Goal: Task Accomplishment & Management: Complete application form

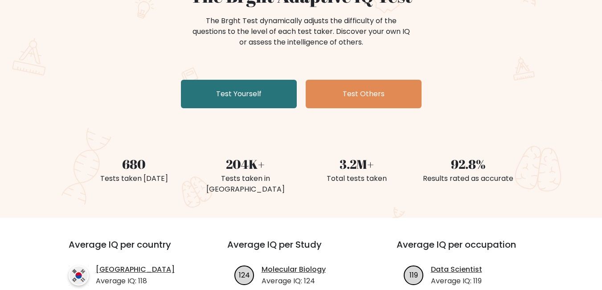
scroll to position [134, 0]
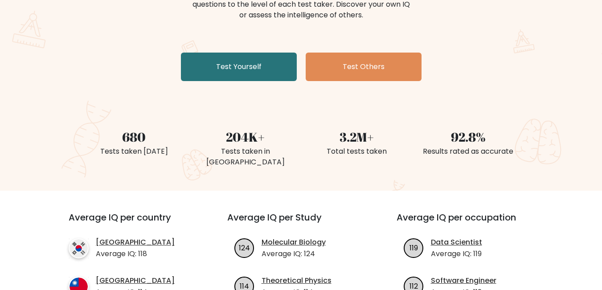
click at [277, 82] on div "The Brght Adaptive IQ Test The Brght Test dynamically adjusts the difficulty of…" at bounding box center [301, 21] width 446 height 127
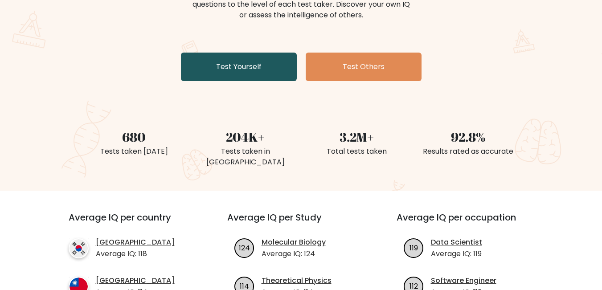
click at [276, 66] on link "Test Yourself" at bounding box center [239, 67] width 116 height 29
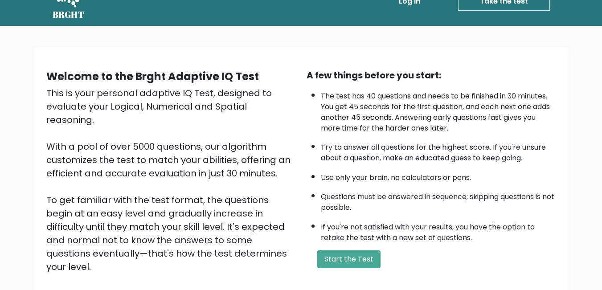
scroll to position [89, 0]
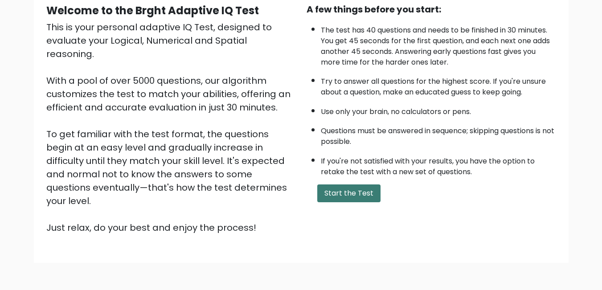
click at [347, 198] on button "Start the Test" at bounding box center [348, 194] width 63 height 18
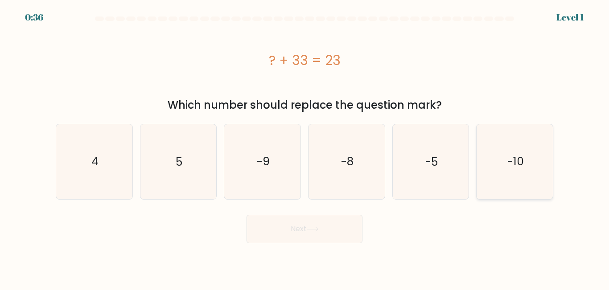
click at [494, 158] on icon "-10" at bounding box center [515, 161] width 74 height 74
click at [305, 148] on input "f. -10" at bounding box center [305, 146] width 0 height 2
radio input "true"
click at [333, 228] on button "Next" at bounding box center [305, 229] width 116 height 29
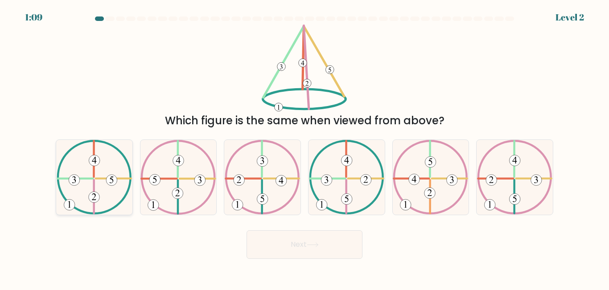
click at [83, 176] on icon at bounding box center [94, 177] width 75 height 74
click at [305, 148] on input "a." at bounding box center [305, 146] width 0 height 2
radio input "true"
click at [269, 247] on button "Next" at bounding box center [305, 245] width 116 height 29
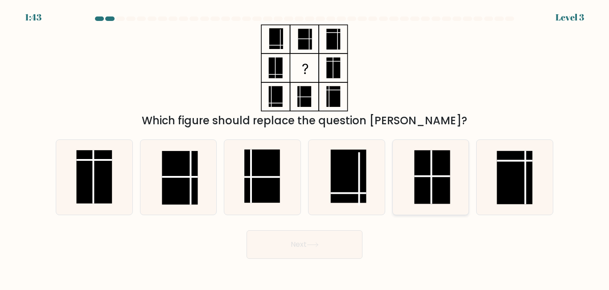
click at [443, 169] on rect at bounding box center [432, 178] width 36 height 54
click at [305, 148] on input "e." at bounding box center [305, 146] width 0 height 2
radio input "true"
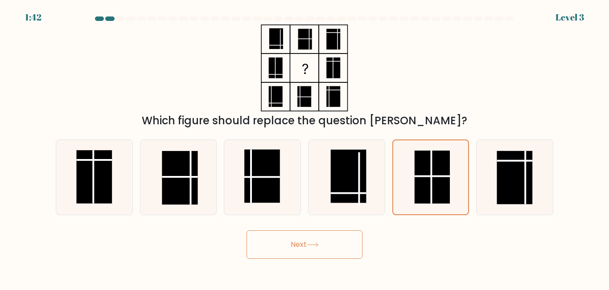
click at [322, 254] on button "Next" at bounding box center [305, 245] width 116 height 29
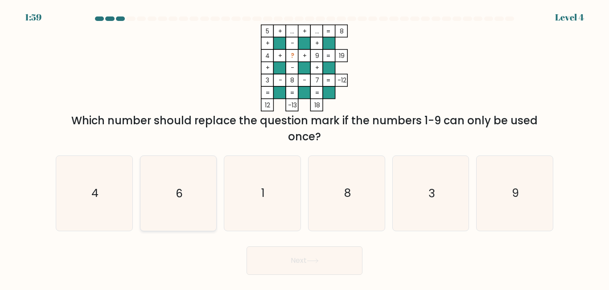
click at [196, 202] on icon "6" at bounding box center [178, 193] width 74 height 74
click at [305, 148] on input "b. 6" at bounding box center [305, 146] width 0 height 2
radio input "true"
click at [116, 194] on icon "4" at bounding box center [94, 193] width 74 height 74
click at [305, 148] on input "a. 4" at bounding box center [305, 146] width 0 height 2
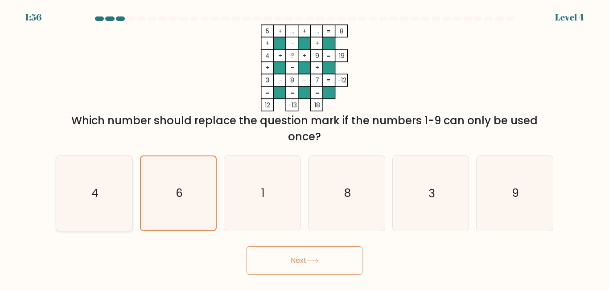
radio input "true"
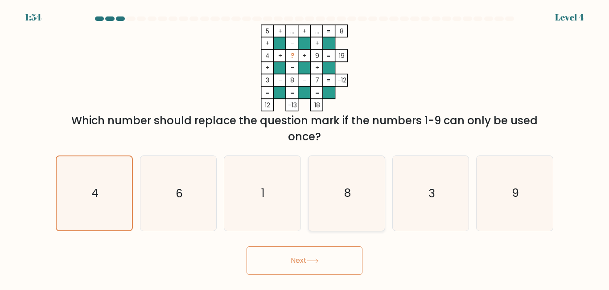
click at [353, 191] on icon "8" at bounding box center [346, 193] width 74 height 74
click at [305, 148] on input "d. 8" at bounding box center [305, 146] width 0 height 2
radio input "true"
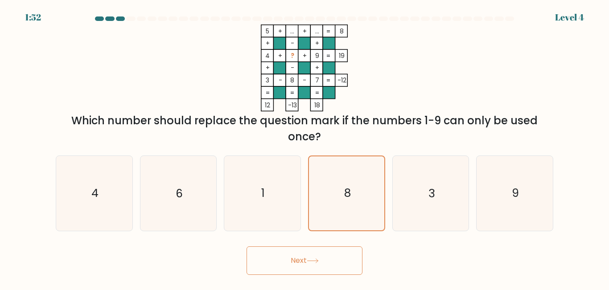
click at [334, 256] on button "Next" at bounding box center [305, 261] width 116 height 29
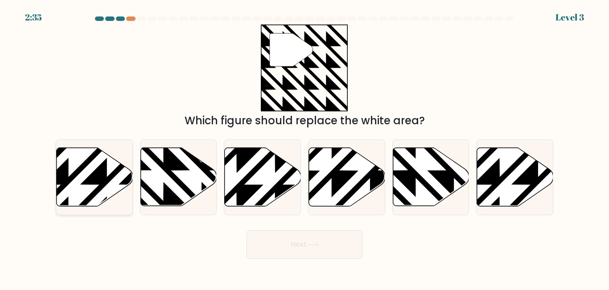
click at [110, 188] on icon at bounding box center [95, 177] width 76 height 58
click at [305, 148] on input "a." at bounding box center [305, 146] width 0 height 2
radio input "true"
click at [338, 252] on button "Next" at bounding box center [305, 245] width 116 height 29
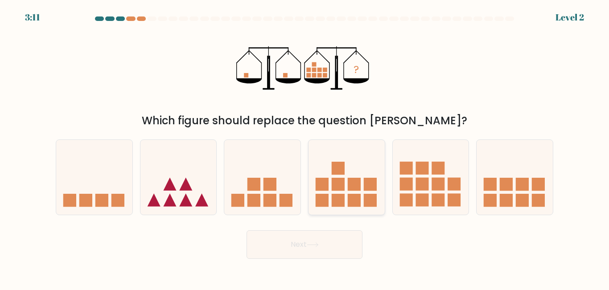
click at [357, 185] on rect at bounding box center [354, 184] width 13 height 13
click at [305, 148] on input "d." at bounding box center [305, 146] width 0 height 2
radio input "true"
click at [345, 241] on button "Next" at bounding box center [305, 245] width 116 height 29
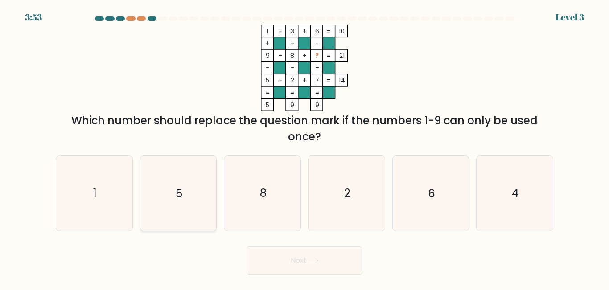
click at [165, 221] on icon "5" at bounding box center [178, 193] width 74 height 74
click at [305, 148] on input "b. 5" at bounding box center [305, 146] width 0 height 2
radio input "true"
click at [491, 194] on icon "4" at bounding box center [515, 193] width 74 height 74
click at [305, 148] on input "f. 4" at bounding box center [305, 146] width 0 height 2
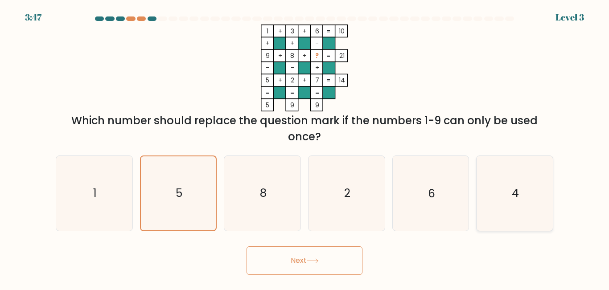
radio input "true"
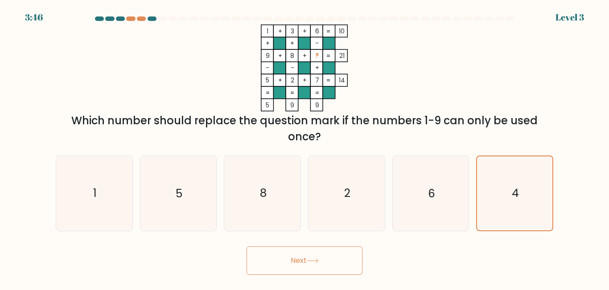
click at [351, 259] on button "Next" at bounding box center [305, 261] width 116 height 29
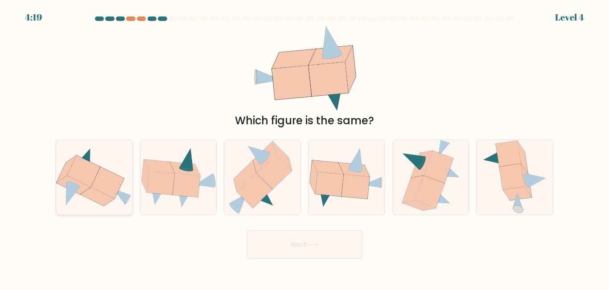
click at [115, 165] on icon at bounding box center [94, 177] width 76 height 63
click at [305, 148] on input "a." at bounding box center [305, 146] width 0 height 2
radio input "true"
click at [292, 245] on button "Next" at bounding box center [305, 245] width 116 height 29
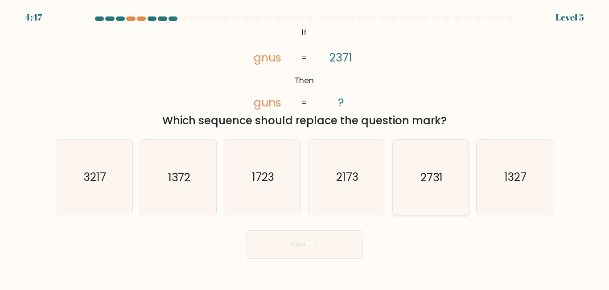
click at [427, 185] on icon "2731" at bounding box center [430, 177] width 74 height 74
click at [305, 148] on input "e. 2731" at bounding box center [305, 146] width 0 height 2
radio input "true"
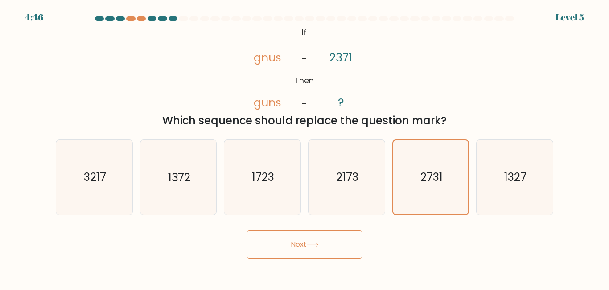
click at [345, 259] on button "Next" at bounding box center [305, 245] width 116 height 29
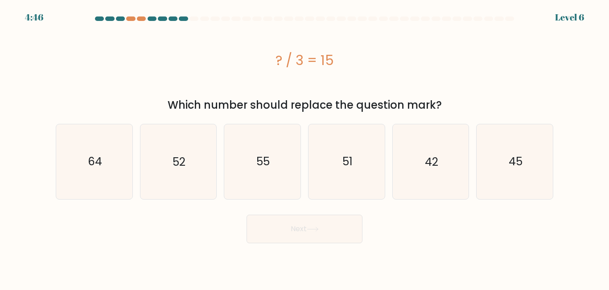
click at [344, 254] on body "4:46 Level 6 a." at bounding box center [304, 145] width 609 height 290
click at [339, 233] on button "Next" at bounding box center [305, 229] width 116 height 29
click at [442, 138] on icon "42" at bounding box center [430, 161] width 74 height 74
click at [305, 145] on input "e. 42" at bounding box center [305, 146] width 0 height 2
radio input "true"
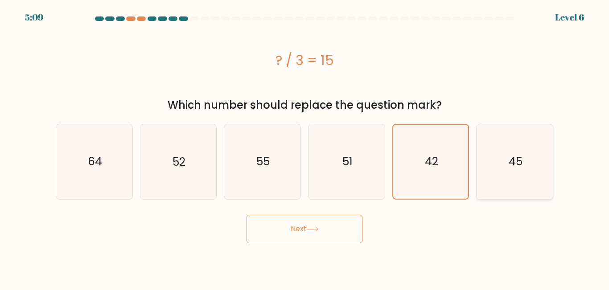
click at [497, 149] on icon "45" at bounding box center [515, 161] width 74 height 74
click at [305, 148] on input "f. 45" at bounding box center [305, 146] width 0 height 2
radio input "true"
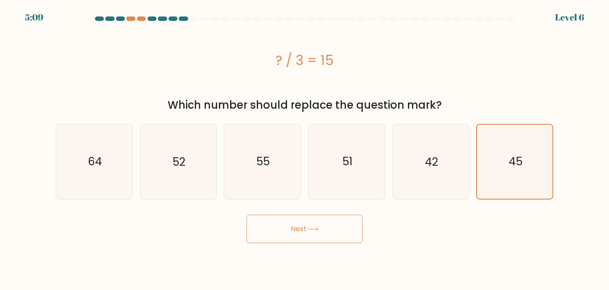
click at [375, 208] on form "a." at bounding box center [304, 129] width 609 height 227
click at [352, 231] on button "Next" at bounding box center [305, 229] width 116 height 29
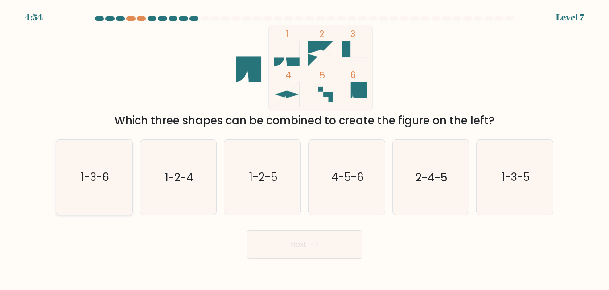
click at [80, 194] on icon "1-3-6" at bounding box center [94, 177] width 74 height 74
click at [305, 148] on input "a. 1-3-6" at bounding box center [305, 146] width 0 height 2
radio input "true"
click at [332, 259] on button "Next" at bounding box center [305, 245] width 116 height 29
click at [333, 242] on button "Next" at bounding box center [305, 245] width 116 height 29
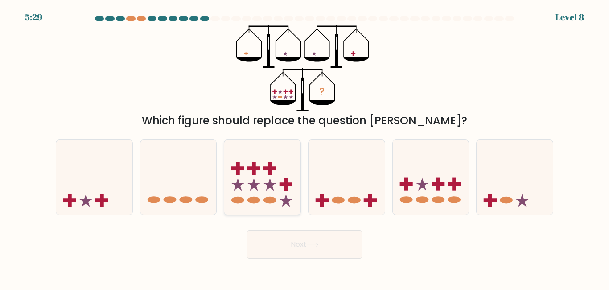
click at [269, 204] on icon at bounding box center [262, 177] width 76 height 63
click at [305, 148] on input "c." at bounding box center [305, 146] width 0 height 2
radio input "true"
click at [338, 247] on button "Next" at bounding box center [305, 245] width 116 height 29
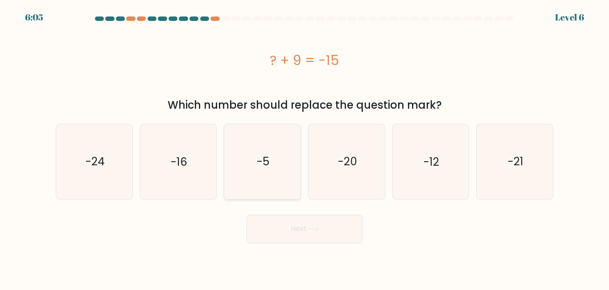
click at [276, 166] on icon "-5" at bounding box center [262, 161] width 74 height 74
click at [305, 148] on input "c. -5" at bounding box center [305, 146] width 0 height 2
radio input "true"
click at [326, 252] on body "6:05 Level 6 a." at bounding box center [304, 145] width 609 height 290
click at [320, 232] on button "Next" at bounding box center [305, 229] width 116 height 29
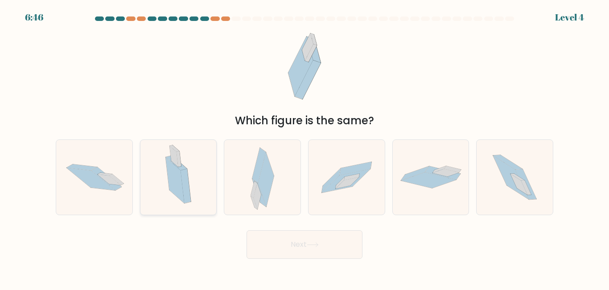
click at [207, 163] on div at bounding box center [178, 177] width 77 height 75
click at [305, 148] on input "b." at bounding box center [305, 146] width 0 height 2
radio input "true"
click at [210, 186] on div at bounding box center [178, 177] width 77 height 75
click at [305, 148] on input "b." at bounding box center [305, 146] width 0 height 2
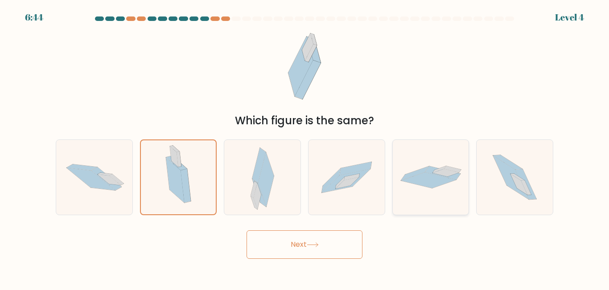
click at [427, 183] on icon at bounding box center [428, 181] width 55 height 16
click at [305, 148] on input "e." at bounding box center [305, 146] width 0 height 2
radio input "true"
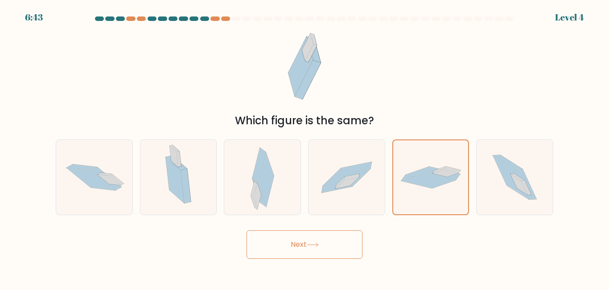
click at [325, 237] on button "Next" at bounding box center [305, 245] width 116 height 29
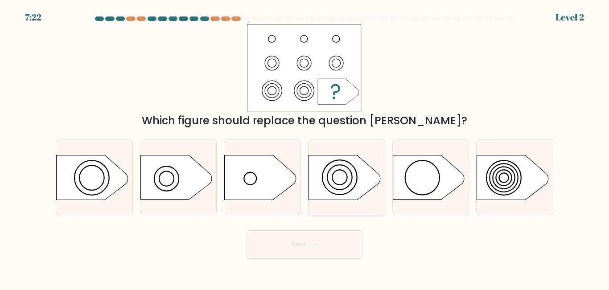
click at [345, 179] on icon at bounding box center [344, 177] width 71 height 45
click at [305, 148] on input "d." at bounding box center [305, 146] width 0 height 2
radio input "true"
click at [328, 249] on button "Next" at bounding box center [305, 245] width 116 height 29
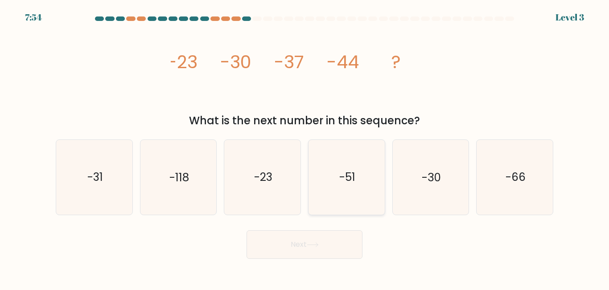
click at [366, 162] on icon "-51" at bounding box center [346, 177] width 74 height 74
click at [305, 148] on input "d. -51" at bounding box center [305, 146] width 0 height 2
radio input "true"
click at [325, 244] on button "Next" at bounding box center [305, 245] width 116 height 29
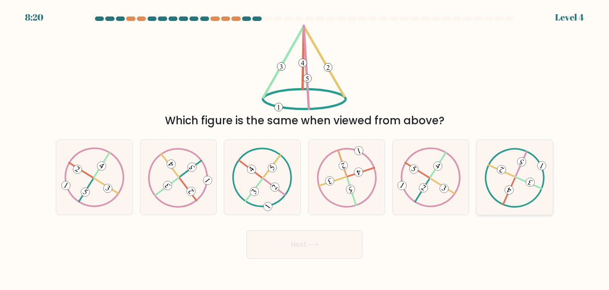
click at [500, 198] on icon at bounding box center [515, 178] width 60 height 60
click at [305, 148] on input "f." at bounding box center [305, 146] width 0 height 2
radio input "true"
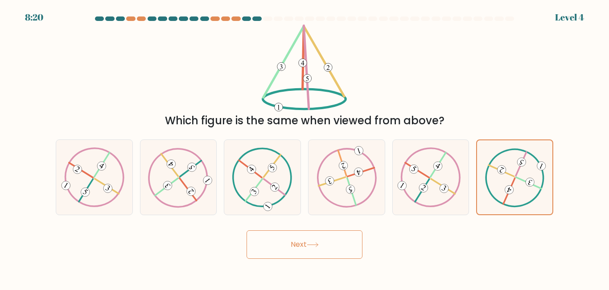
click at [315, 241] on button "Next" at bounding box center [305, 245] width 116 height 29
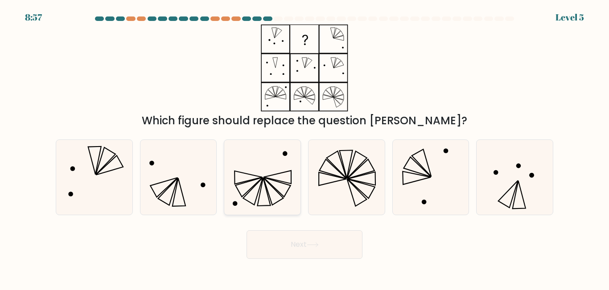
click at [292, 201] on icon at bounding box center [262, 177] width 74 height 74
click at [305, 148] on input "c." at bounding box center [305, 146] width 0 height 2
radio input "true"
click at [325, 235] on button "Next" at bounding box center [305, 245] width 116 height 29
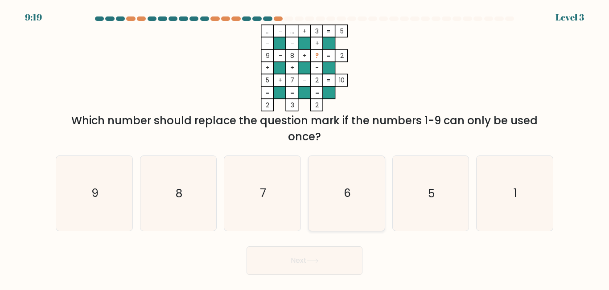
click at [331, 213] on icon "6" at bounding box center [346, 193] width 74 height 74
click at [305, 148] on input "d. 6" at bounding box center [305, 146] width 0 height 2
radio input "true"
click at [268, 207] on icon "7" at bounding box center [262, 193] width 74 height 74
click at [305, 148] on input "c. 7" at bounding box center [305, 146] width 0 height 2
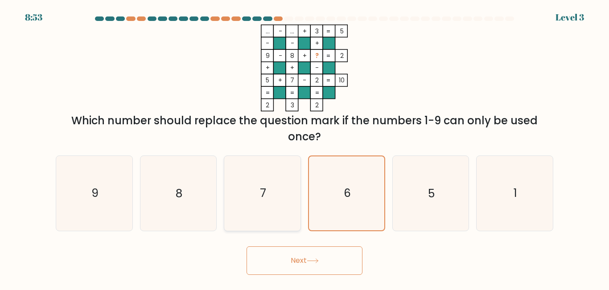
radio input "true"
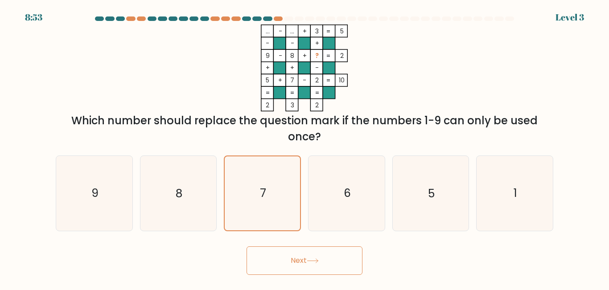
click at [303, 265] on button "Next" at bounding box center [305, 261] width 116 height 29
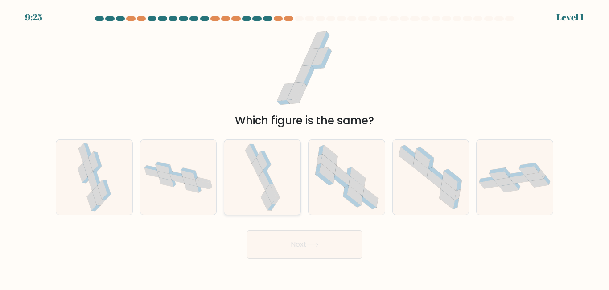
click at [278, 175] on icon at bounding box center [262, 177] width 39 height 74
click at [305, 148] on input "c." at bounding box center [305, 146] width 0 height 2
radio input "true"
click at [320, 252] on button "Next" at bounding box center [305, 245] width 116 height 29
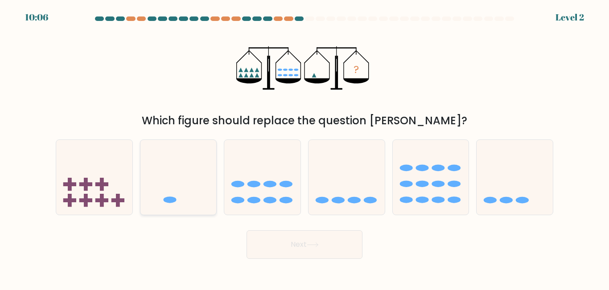
click at [202, 191] on icon at bounding box center [178, 177] width 76 height 63
click at [305, 148] on input "b." at bounding box center [305, 146] width 0 height 2
radio input "true"
click at [314, 243] on icon at bounding box center [313, 245] width 12 height 5
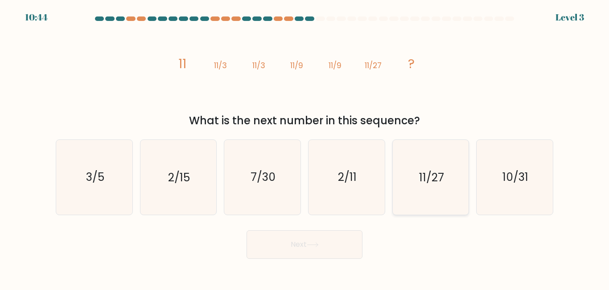
click at [441, 178] on text "11/27" at bounding box center [431, 178] width 25 height 16
click at [305, 148] on input "e. 11/27" at bounding box center [305, 146] width 0 height 2
radio input "true"
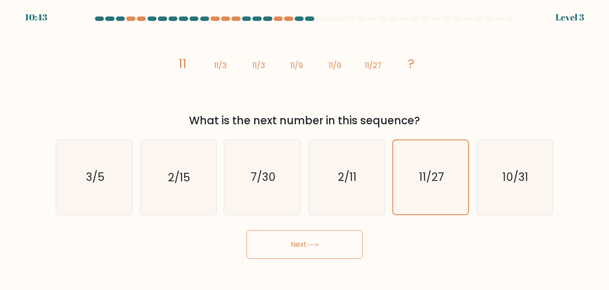
click at [315, 253] on button "Next" at bounding box center [305, 245] width 116 height 29
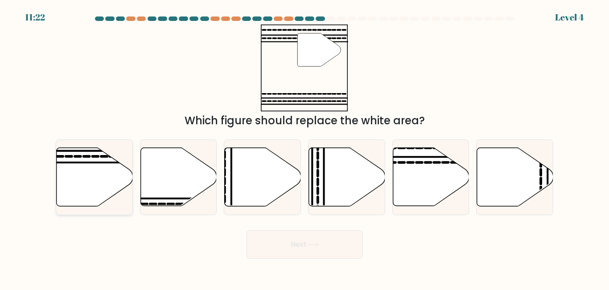
click at [111, 181] on icon at bounding box center [95, 177] width 76 height 58
click at [305, 148] on input "a." at bounding box center [305, 146] width 0 height 2
radio input "true"
click at [283, 239] on button "Next" at bounding box center [305, 245] width 116 height 29
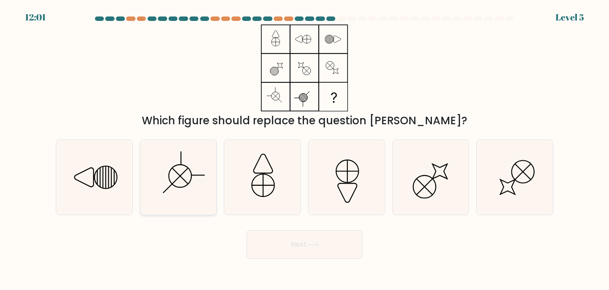
click at [211, 173] on icon at bounding box center [178, 177] width 74 height 74
click at [305, 148] on input "b." at bounding box center [305, 146] width 0 height 2
radio input "true"
click at [272, 231] on button "Next" at bounding box center [305, 245] width 116 height 29
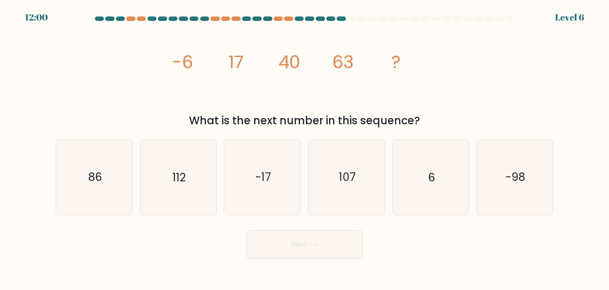
click at [274, 236] on button "Next" at bounding box center [305, 245] width 116 height 29
click at [197, 182] on icon "112" at bounding box center [178, 177] width 74 height 74
click at [305, 148] on input "b. 112" at bounding box center [305, 146] width 0 height 2
radio input "true"
click at [87, 196] on icon "86" at bounding box center [94, 177] width 74 height 74
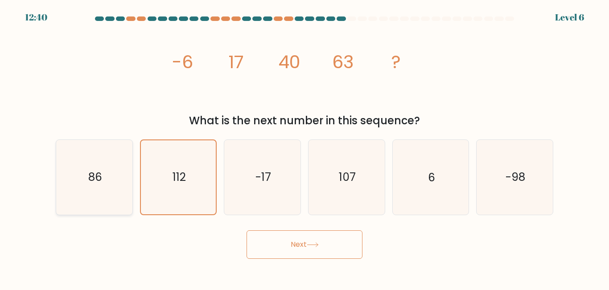
click at [305, 148] on input "a. 86" at bounding box center [305, 146] width 0 height 2
radio input "true"
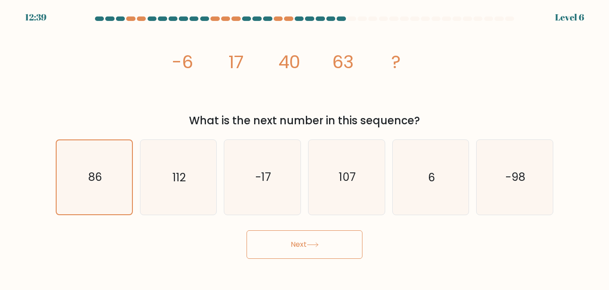
click at [275, 239] on button "Next" at bounding box center [305, 245] width 116 height 29
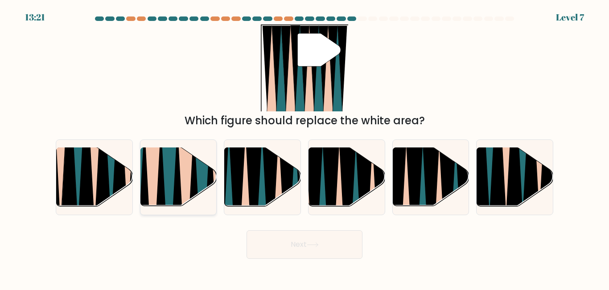
click at [157, 192] on icon at bounding box center [152, 211] width 16 height 152
click at [305, 148] on input "b." at bounding box center [305, 146] width 0 height 2
radio input "true"
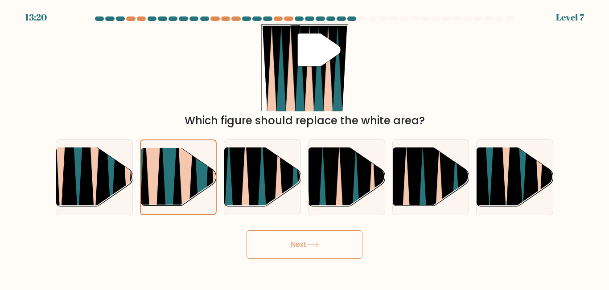
click at [306, 243] on button "Next" at bounding box center [305, 245] width 116 height 29
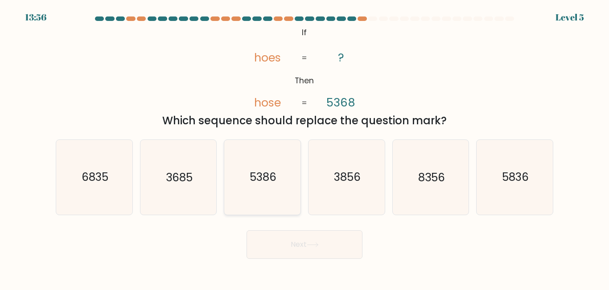
click at [281, 181] on icon "5386" at bounding box center [262, 177] width 74 height 74
click at [305, 148] on input "c. 5386" at bounding box center [305, 146] width 0 height 2
radio input "true"
click at [302, 234] on button "Next" at bounding box center [305, 245] width 116 height 29
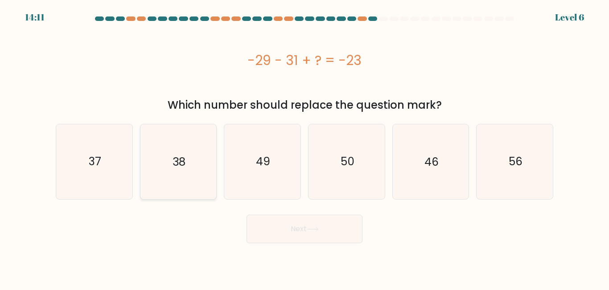
click at [200, 159] on icon "38" at bounding box center [178, 161] width 74 height 74
click at [305, 148] on input "b. 38" at bounding box center [305, 146] width 0 height 2
radio input "true"
click at [278, 232] on button "Next" at bounding box center [305, 229] width 116 height 29
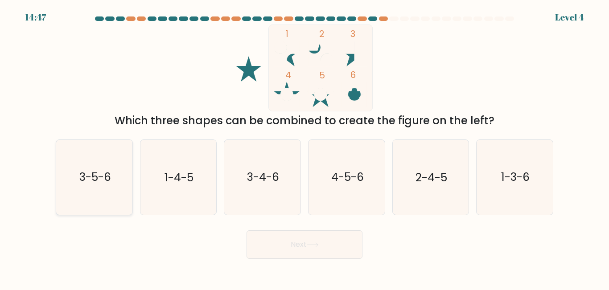
click at [117, 164] on icon "3-5-6" at bounding box center [94, 177] width 74 height 74
click at [305, 148] on input "a. 3-5-6" at bounding box center [305, 146] width 0 height 2
radio input "true"
click at [287, 241] on button "Next" at bounding box center [305, 245] width 116 height 29
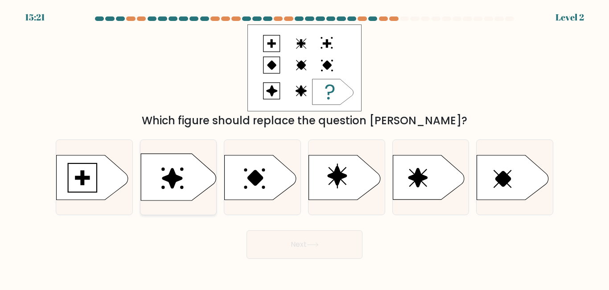
click at [193, 187] on icon at bounding box center [178, 177] width 75 height 47
click at [305, 148] on input "b." at bounding box center [305, 146] width 0 height 2
radio input "true"
click at [334, 246] on button "Next" at bounding box center [305, 245] width 116 height 29
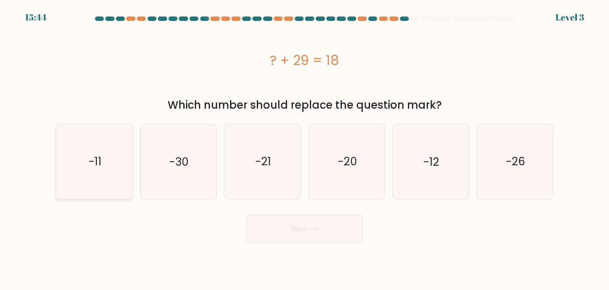
click at [106, 150] on icon "-11" at bounding box center [94, 161] width 74 height 74
click at [305, 148] on input "a. -11" at bounding box center [305, 146] width 0 height 2
radio input "true"
click at [298, 222] on button "Next" at bounding box center [305, 229] width 116 height 29
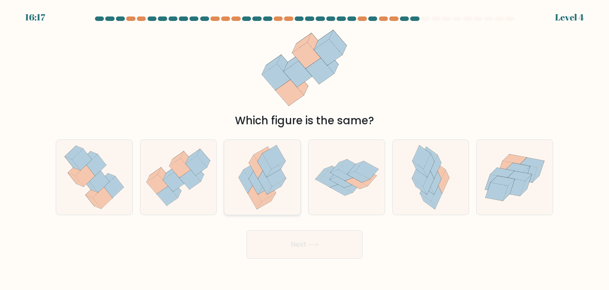
drag, startPoint x: 264, startPoint y: 166, endPoint x: 263, endPoint y: 193, distance: 26.8
click at [264, 167] on icon at bounding box center [265, 166] width 14 height 24
click at [305, 148] on input "c." at bounding box center [305, 146] width 0 height 2
radio input "true"
click at [283, 224] on form at bounding box center [304, 137] width 609 height 243
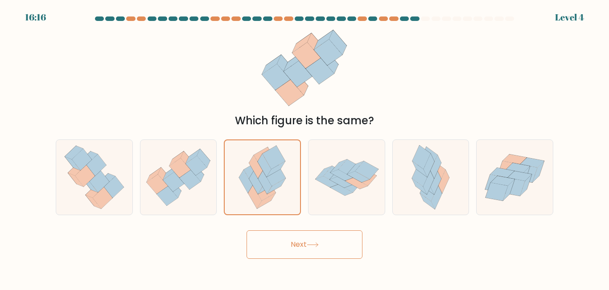
click at [289, 237] on button "Next" at bounding box center [305, 245] width 116 height 29
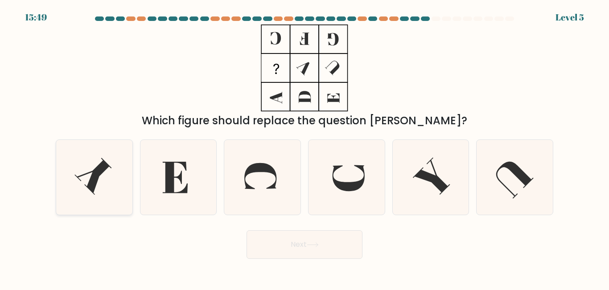
click at [61, 196] on icon at bounding box center [94, 177] width 74 height 74
click at [305, 148] on input "a." at bounding box center [305, 146] width 0 height 2
radio input "true"
click at [272, 249] on button "Next" at bounding box center [305, 245] width 116 height 29
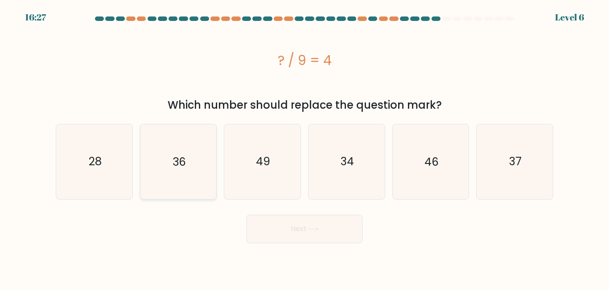
click at [206, 161] on icon "36" at bounding box center [178, 161] width 74 height 74
click at [305, 148] on input "b. 36" at bounding box center [305, 146] width 0 height 2
radio input "true"
click at [302, 225] on button "Next" at bounding box center [305, 229] width 116 height 29
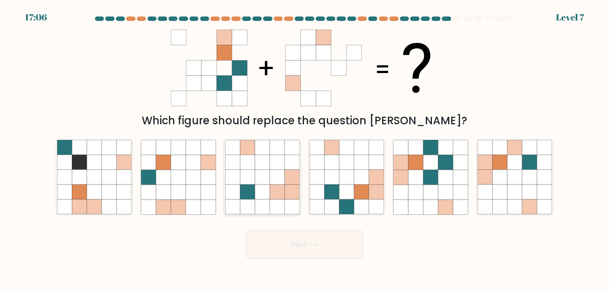
click at [288, 208] on icon at bounding box center [292, 207] width 15 height 15
click at [305, 148] on input "c." at bounding box center [305, 146] width 0 height 2
radio input "true"
click at [313, 237] on button "Next" at bounding box center [305, 245] width 116 height 29
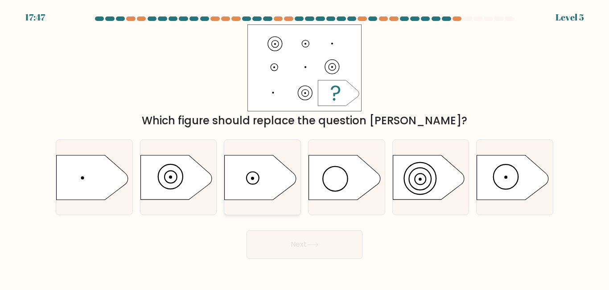
click at [284, 201] on div at bounding box center [262, 177] width 77 height 75
click at [305, 148] on input "c." at bounding box center [305, 146] width 0 height 2
radio input "true"
click at [312, 245] on icon at bounding box center [313, 245] width 12 height 5
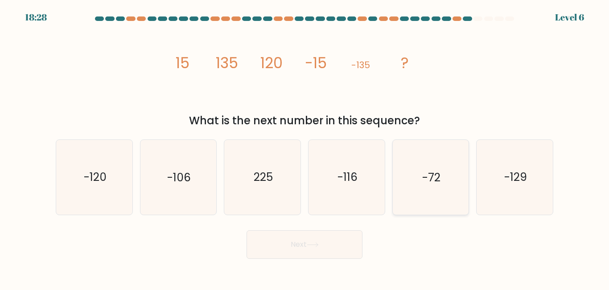
click at [428, 188] on icon "-72" at bounding box center [430, 177] width 74 height 74
click at [305, 148] on input "e. -72" at bounding box center [305, 146] width 0 height 2
radio input "true"
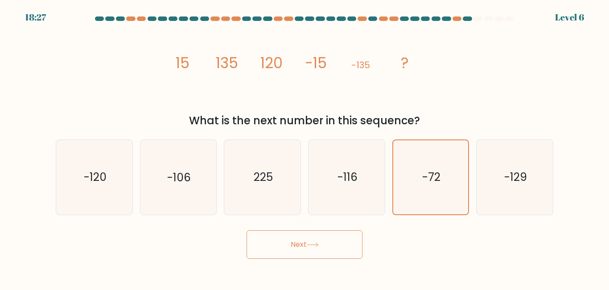
click at [334, 242] on button "Next" at bounding box center [305, 245] width 116 height 29
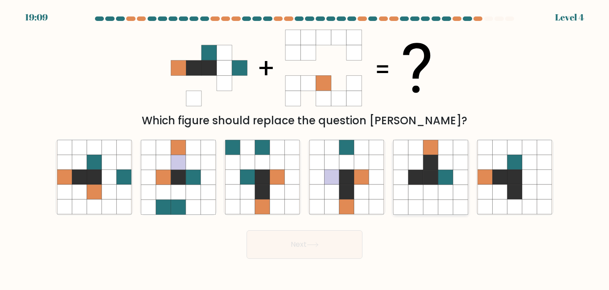
click at [425, 212] on icon at bounding box center [430, 207] width 15 height 15
click at [305, 148] on input "e." at bounding box center [305, 146] width 0 height 2
radio input "true"
click at [323, 253] on button "Next" at bounding box center [305, 245] width 116 height 29
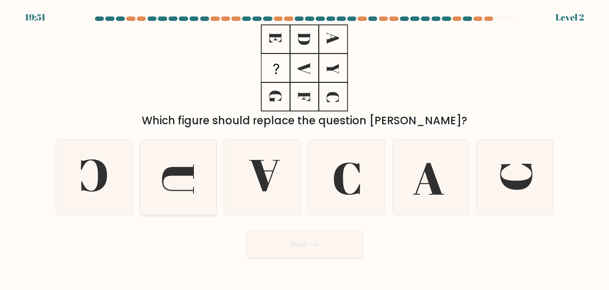
click at [196, 183] on icon at bounding box center [178, 177] width 74 height 74
click at [305, 148] on input "b." at bounding box center [305, 146] width 0 height 2
radio input "true"
click at [297, 249] on button "Next" at bounding box center [305, 245] width 116 height 29
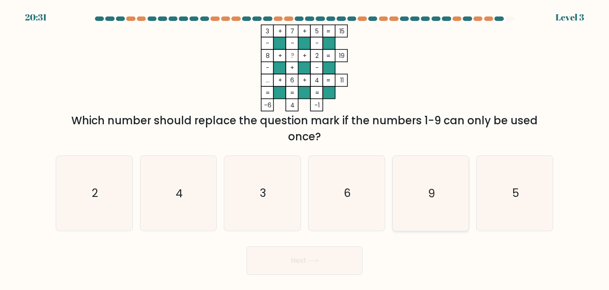
click at [417, 200] on icon "9" at bounding box center [430, 193] width 74 height 74
click at [305, 148] on input "e. 9" at bounding box center [305, 146] width 0 height 2
radio input "true"
click at [306, 254] on button "Next" at bounding box center [305, 261] width 116 height 29
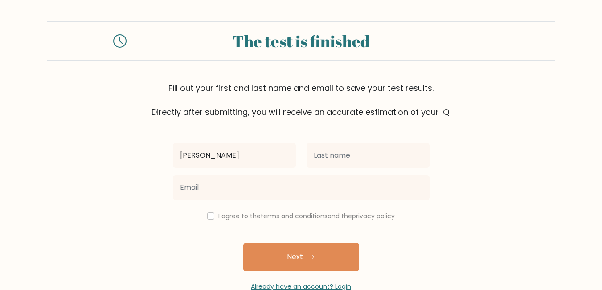
type input "jhoana emellie"
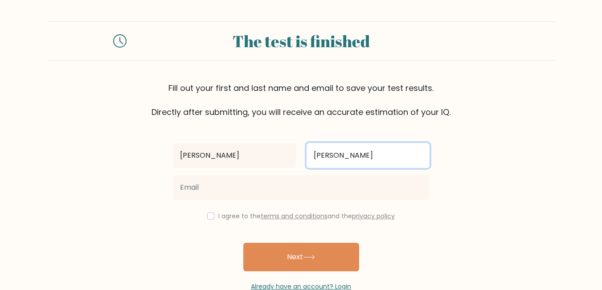
type input "jose"
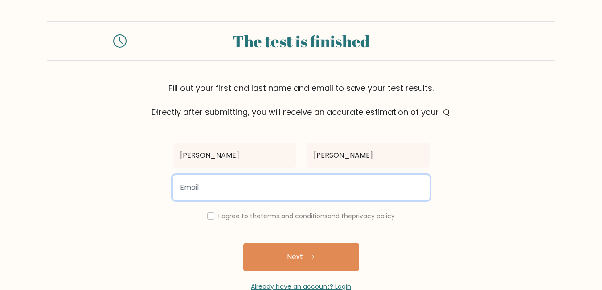
click at [268, 193] on input "email" at bounding box center [301, 187] width 257 height 25
type input "jhoanaemelliej03@gmail.com"
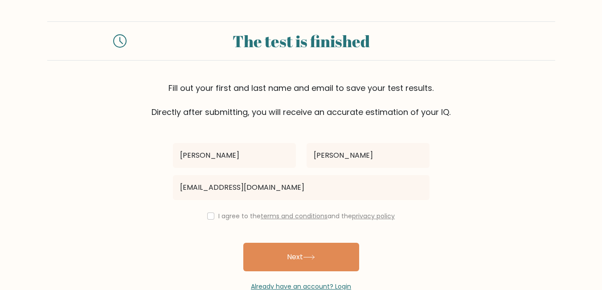
click at [201, 215] on div "I agree to the terms and conditions and the privacy policy" at bounding box center [302, 216] width 268 height 11
click at [212, 218] on input "checkbox" at bounding box center [210, 216] width 7 height 7
checkbox input "true"
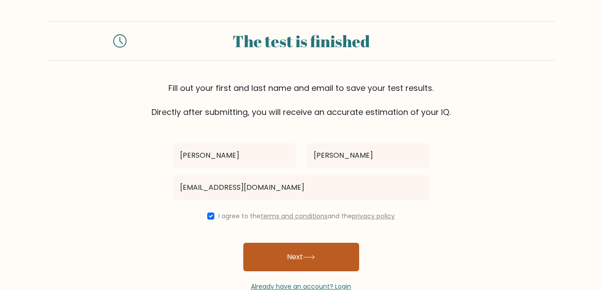
click at [276, 250] on button "Next" at bounding box center [301, 257] width 116 height 29
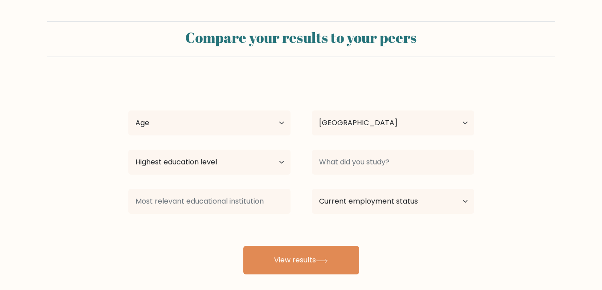
select select "PH"
click at [243, 123] on select "Age Under 18 years old 18-24 years old 25-34 years old 35-44 years old 45-54 ye…" at bounding box center [209, 123] width 162 height 25
select select "25_34"
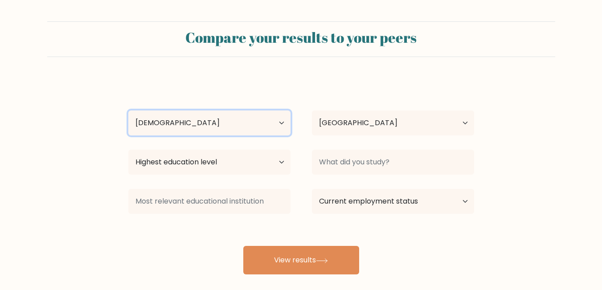
click at [128, 111] on select "Age Under 18 years old 18-24 years old 25-34 years old 35-44 years old 45-54 ye…" at bounding box center [209, 123] width 162 height 25
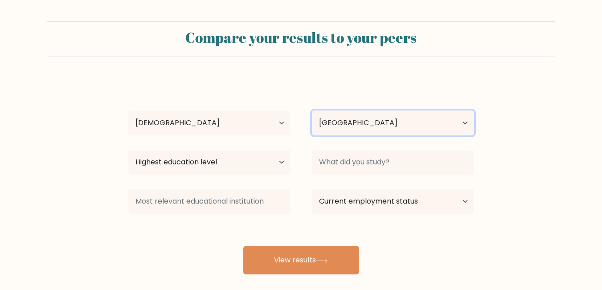
click at [340, 135] on select "Country Afghanistan Albania Algeria American Samoa Andorra Angola Anguilla Anta…" at bounding box center [393, 123] width 162 height 25
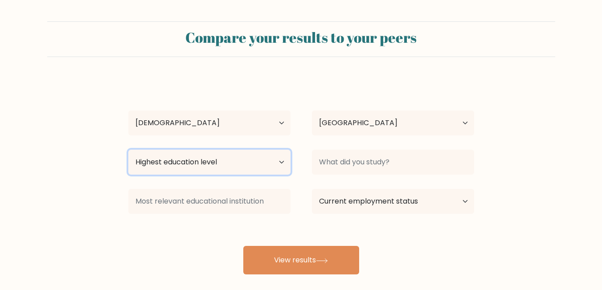
drag, startPoint x: 251, startPoint y: 157, endPoint x: 256, endPoint y: 158, distance: 4.9
click at [251, 157] on select "Highest education level No schooling Primary Lower Secondary Upper Secondary Oc…" at bounding box center [209, 162] width 162 height 25
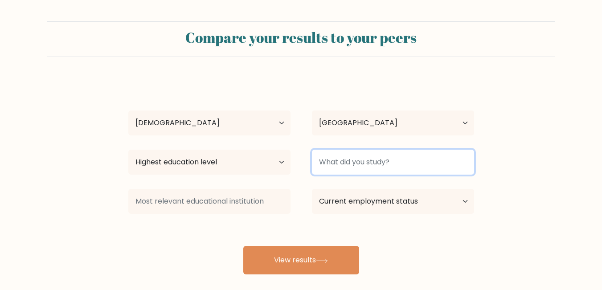
click at [342, 163] on input at bounding box center [393, 162] width 162 height 25
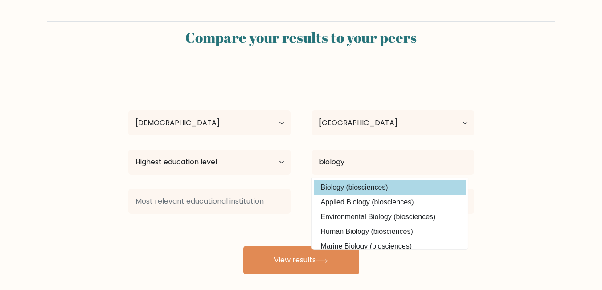
click at [335, 187] on option "Biology (biosciences)" at bounding box center [390, 188] width 152 height 14
type input "Biology"
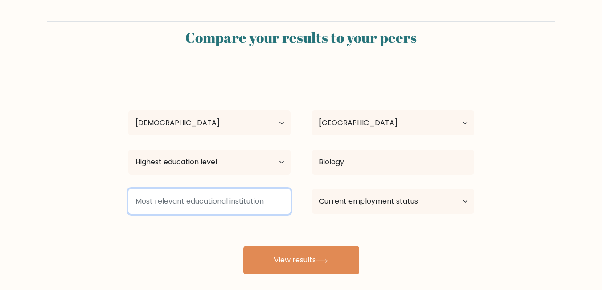
click at [244, 190] on input at bounding box center [209, 201] width 162 height 25
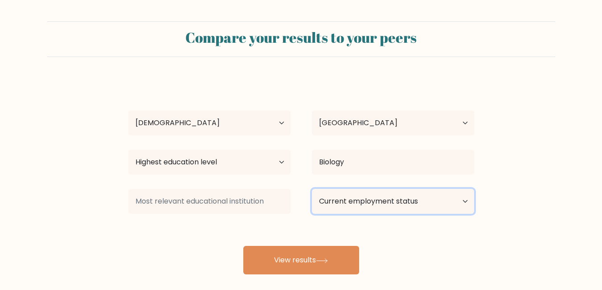
click at [338, 209] on select "Current employment status Employed Student Retired Other / prefer not to answer" at bounding box center [393, 201] width 162 height 25
select select "employed"
click at [312, 189] on select "Current employment status Employed Student Retired Other / prefer not to answer" at bounding box center [393, 201] width 162 height 25
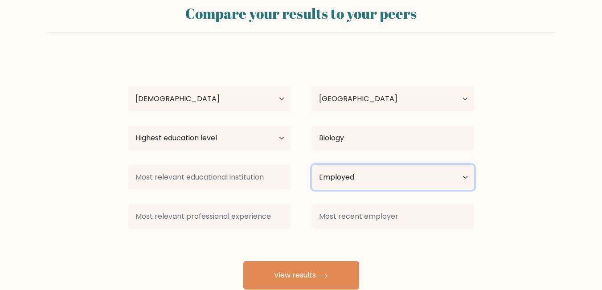
scroll to position [45, 0]
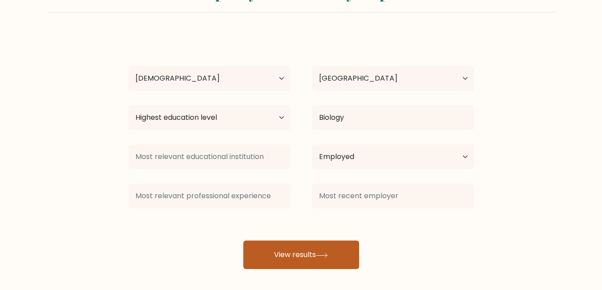
click at [287, 254] on button "View results" at bounding box center [301, 255] width 116 height 29
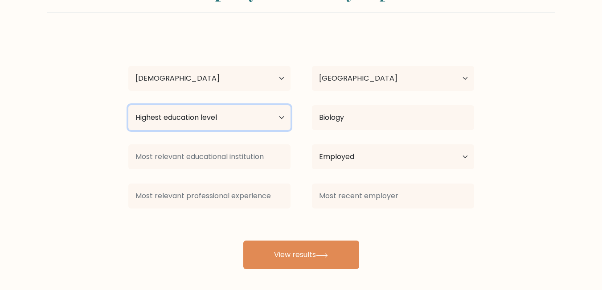
click at [203, 119] on select "Highest education level No schooling Primary Lower Secondary Upper Secondary Oc…" at bounding box center [209, 117] width 162 height 25
select select "bachelors_degree"
click at [128, 105] on select "Highest education level No schooling Primary Lower Secondary Upper Secondary Oc…" at bounding box center [209, 117] width 162 height 25
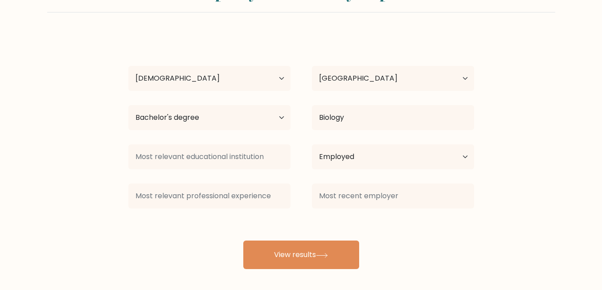
click at [283, 235] on div "jhoana emellie jose Age Under 18 years old 18-24 years old 25-34 years old 35-4…" at bounding box center [301, 151] width 357 height 235
click at [307, 239] on div "jhoana emellie jose Age Under 18 years old 18-24 years old 25-34 years old 35-4…" at bounding box center [301, 151] width 357 height 235
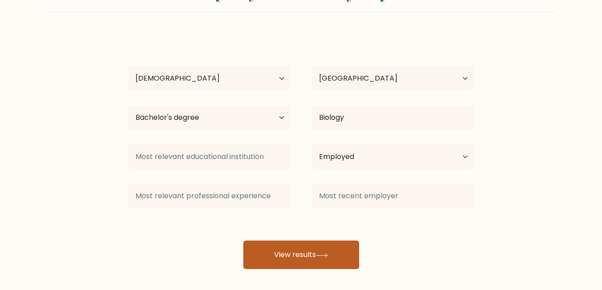
click at [317, 246] on button "View results" at bounding box center [301, 255] width 116 height 29
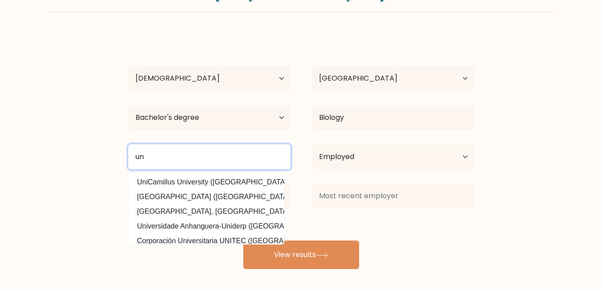
type input "u"
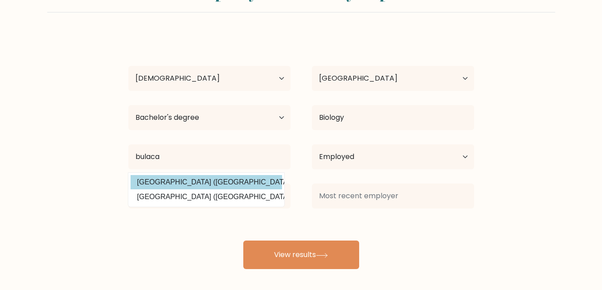
click at [233, 183] on option "Bulacan State University (Philippines)" at bounding box center [207, 182] width 152 height 14
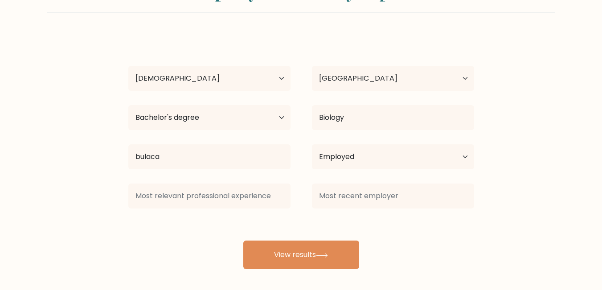
type input "[GEOGRAPHIC_DATA]"
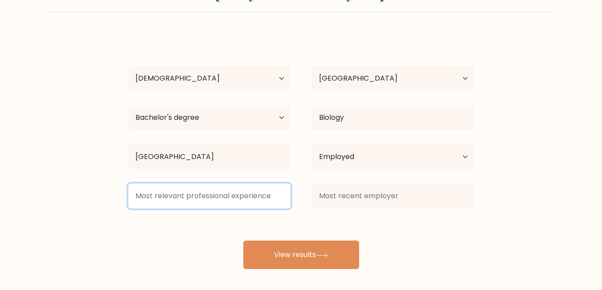
click at [233, 195] on input at bounding box center [209, 196] width 162 height 25
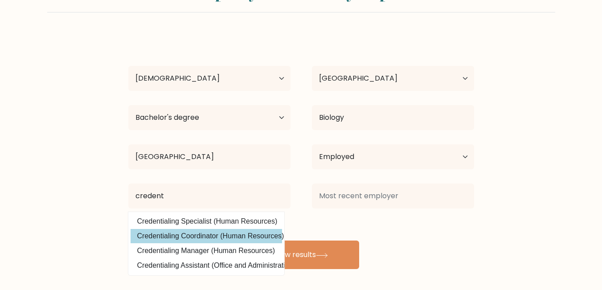
click at [227, 233] on option "Credentialing Coordinator (Human Resources)" at bounding box center [207, 236] width 152 height 14
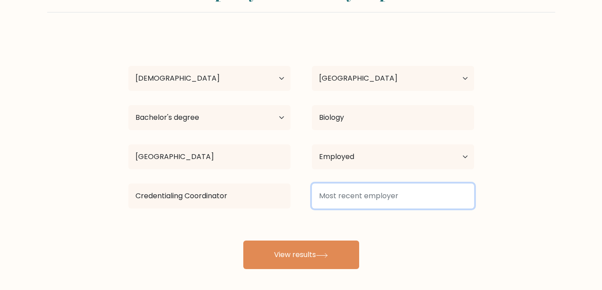
click at [347, 189] on input at bounding box center [393, 196] width 162 height 25
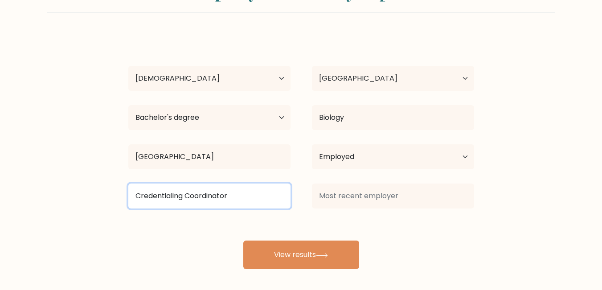
click at [227, 193] on input "Credentialing Coordinator" at bounding box center [209, 196] width 162 height 25
click at [241, 195] on input "Credentialing Coordinator" at bounding box center [209, 196] width 162 height 25
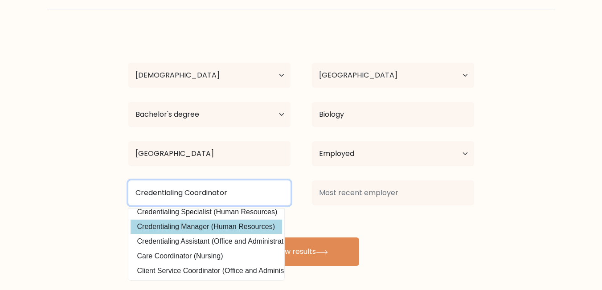
scroll to position [0, 0]
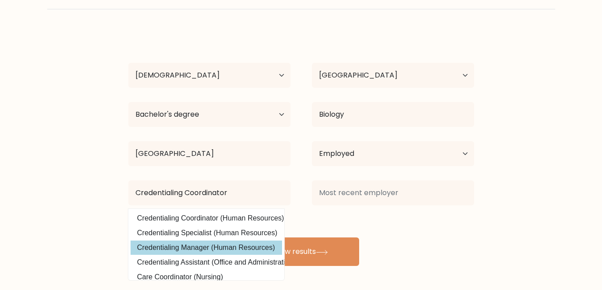
click at [239, 255] on option "Credentialing Manager (Human Resources)" at bounding box center [207, 248] width 152 height 14
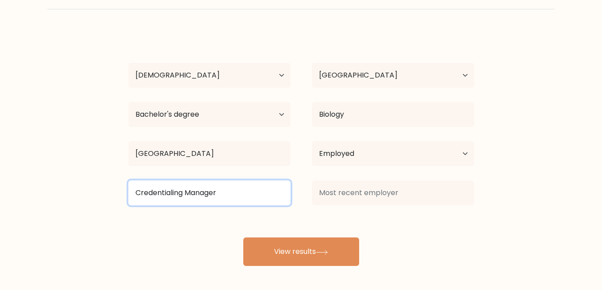
click at [232, 191] on input "Credentialing Manager" at bounding box center [209, 193] width 162 height 25
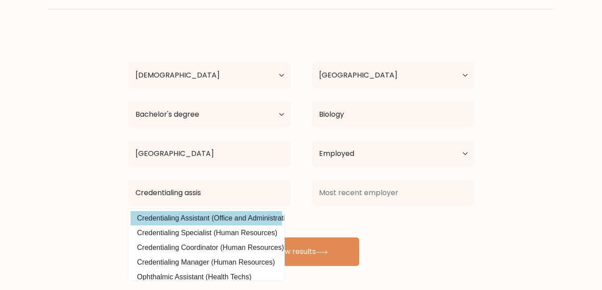
click at [224, 218] on option "Credentialing Assistant (Office and Administrative Support)" at bounding box center [207, 218] width 152 height 14
type input "Credentialing Assistant"
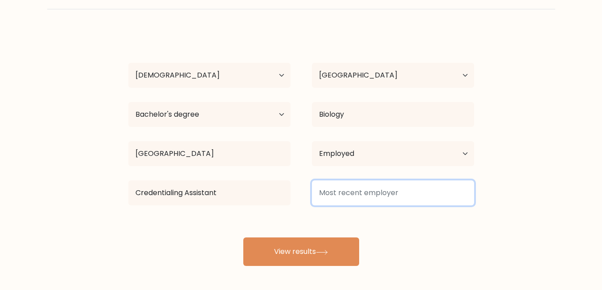
click at [360, 191] on input at bounding box center [393, 193] width 162 height 25
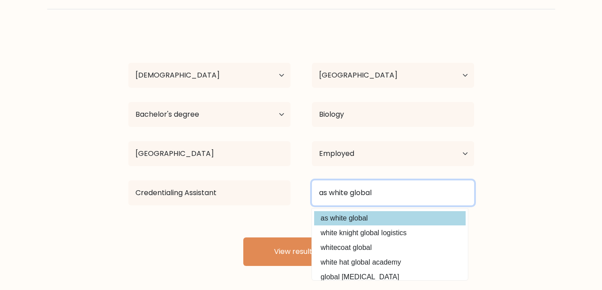
type input "as white global"
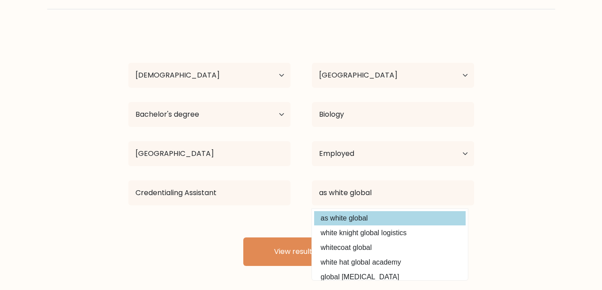
click at [358, 220] on option "as white global" at bounding box center [390, 218] width 152 height 14
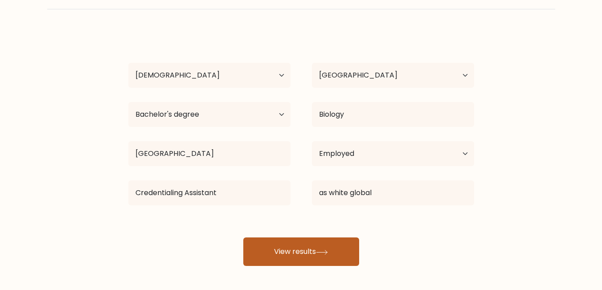
click at [335, 246] on button "View results" at bounding box center [301, 252] width 116 height 29
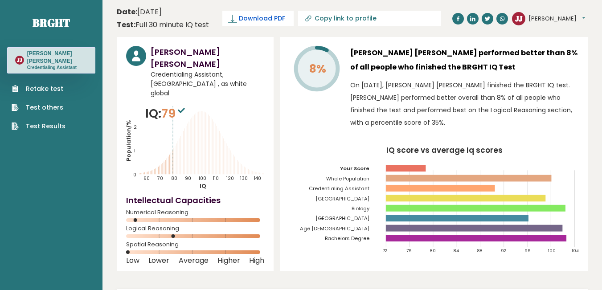
click at [266, 17] on span "Download PDF" at bounding box center [262, 18] width 46 height 9
